Goal: Navigation & Orientation: Find specific page/section

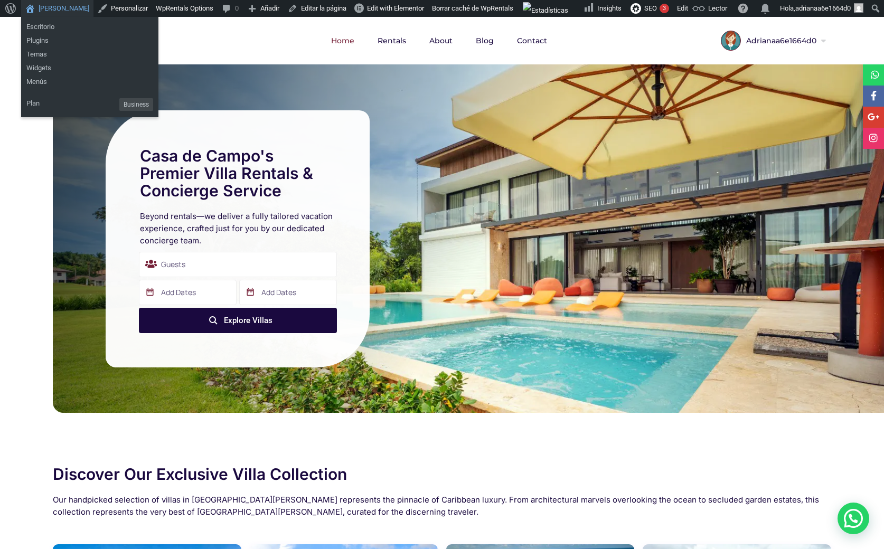
click at [59, 4] on link "[PERSON_NAME]" at bounding box center [57, 8] width 72 height 17
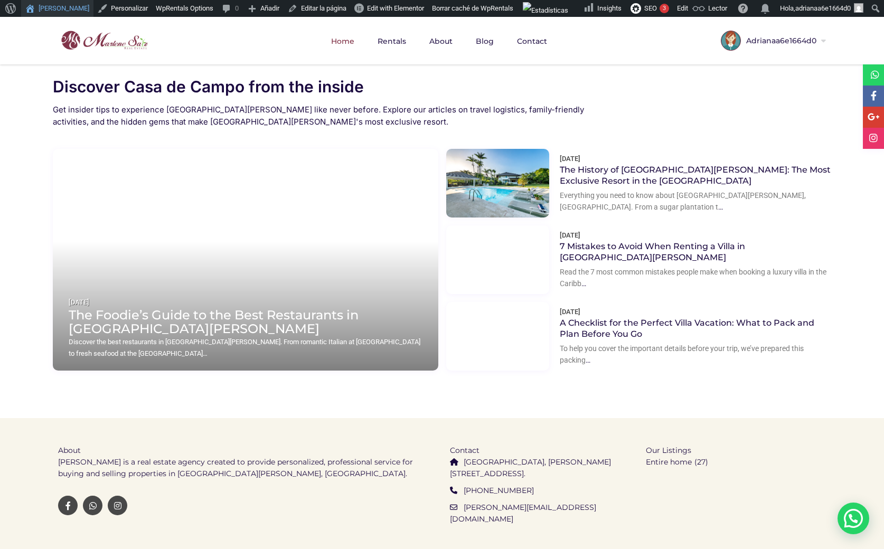
scroll to position [1320, 0]
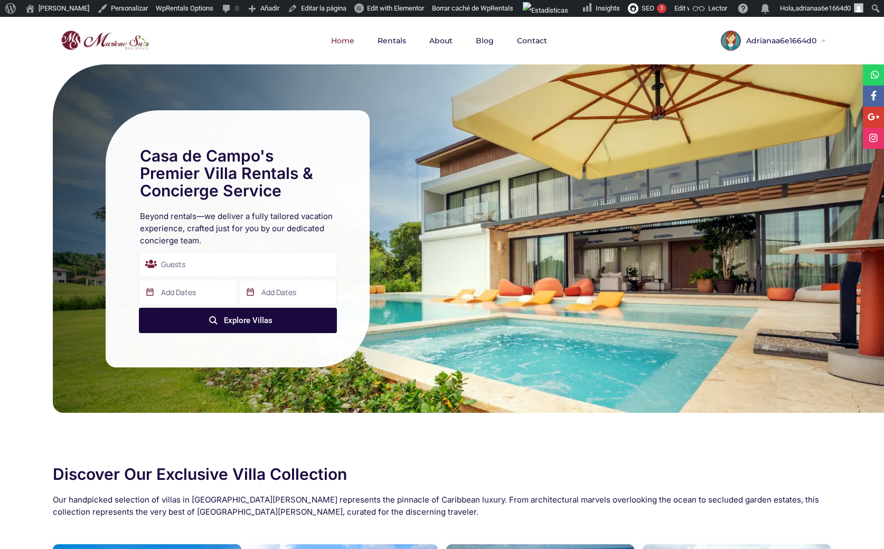
click at [771, 43] on span "Adrianaa6e1664d0" at bounding box center [780, 40] width 78 height 7
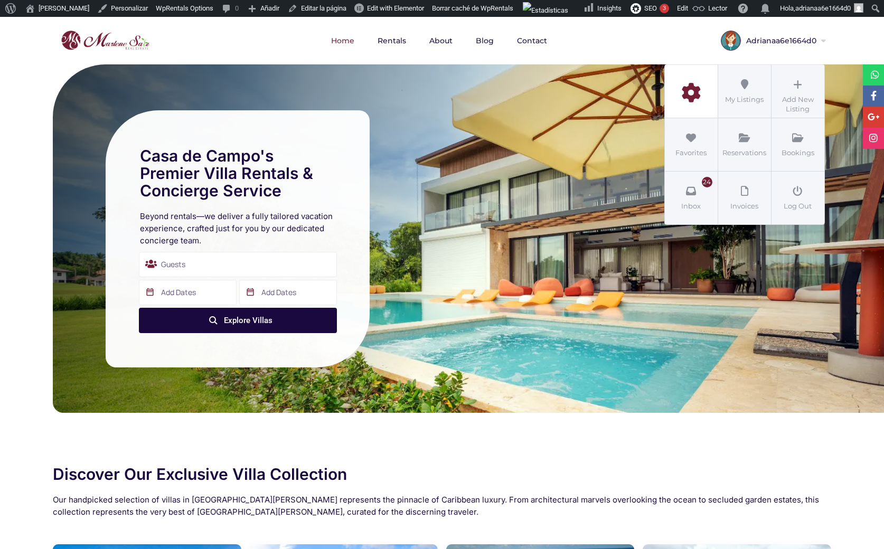
click at [697, 97] on icon at bounding box center [691, 93] width 48 height 20
